Goal: Transaction & Acquisition: Subscribe to service/newsletter

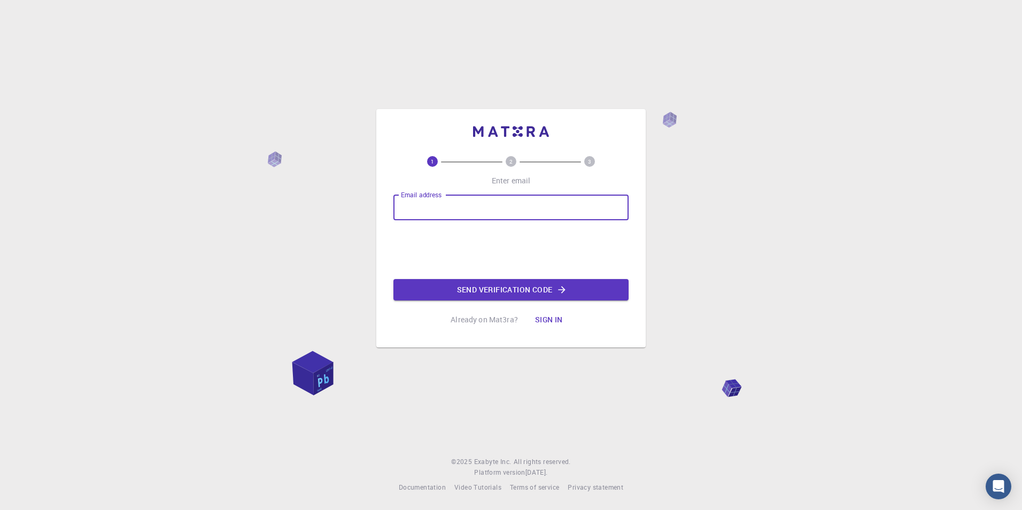
click at [490, 200] on input "Email address" at bounding box center [510, 207] width 235 height 26
type input "[EMAIL_ADDRESS][DOMAIN_NAME]"
click at [572, 291] on button "Send verification code" at bounding box center [510, 289] width 235 height 21
click at [532, 216] on input "Email address" at bounding box center [510, 207] width 235 height 26
type input "mindaugasbrusokas33@gmail.com"
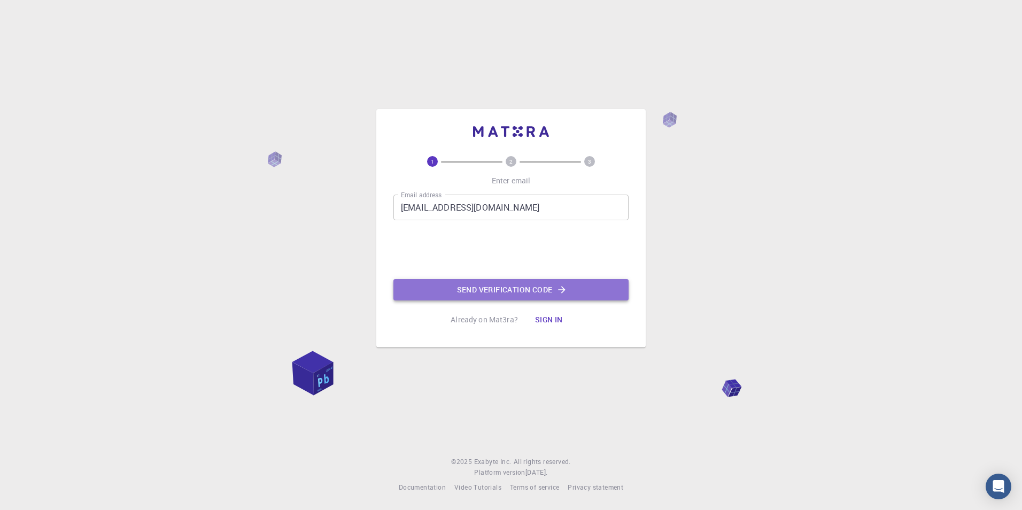
click at [487, 285] on button "Send verification code" at bounding box center [510, 289] width 235 height 21
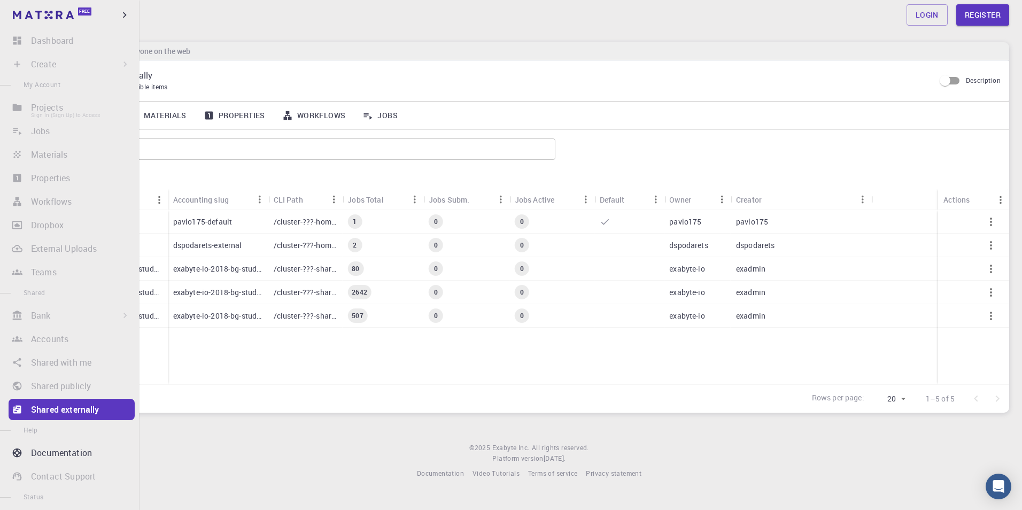
click at [71, 113] on li "Projects Sign In (Sign Up) to Access" at bounding box center [69, 107] width 139 height 21
drag, startPoint x: 18, startPoint y: 111, endPoint x: 23, endPoint y: 113, distance: 5.6
click at [23, 113] on li "Projects Sign In (Sign Up) to Access" at bounding box center [69, 107] width 139 height 21
click at [41, 129] on li "Jobs Sign In (Sign Up) to Access" at bounding box center [69, 130] width 139 height 21
